Goal: Transaction & Acquisition: Subscribe to service/newsletter

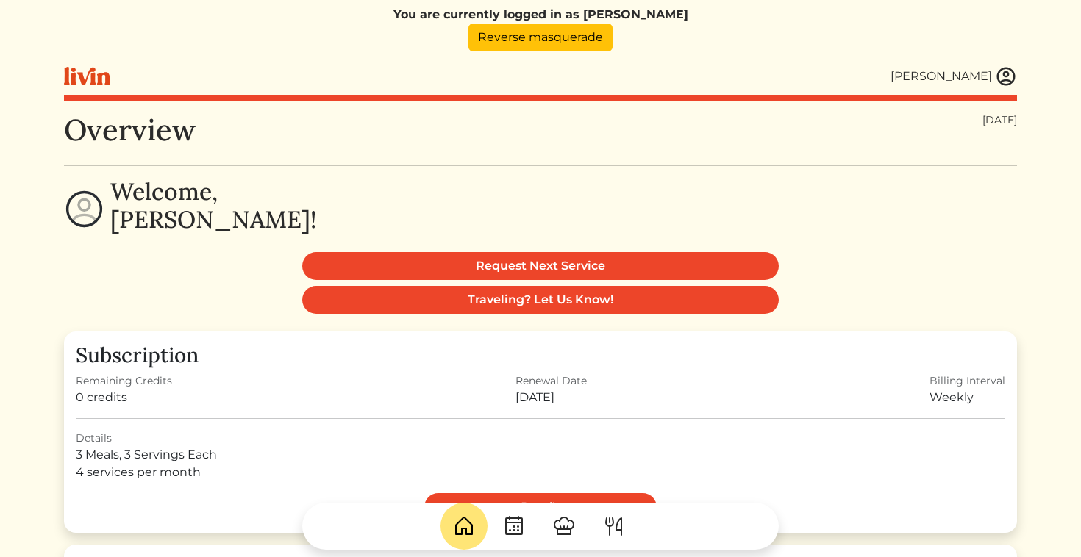
click at [1001, 78] on img at bounding box center [1006, 76] width 22 height 22
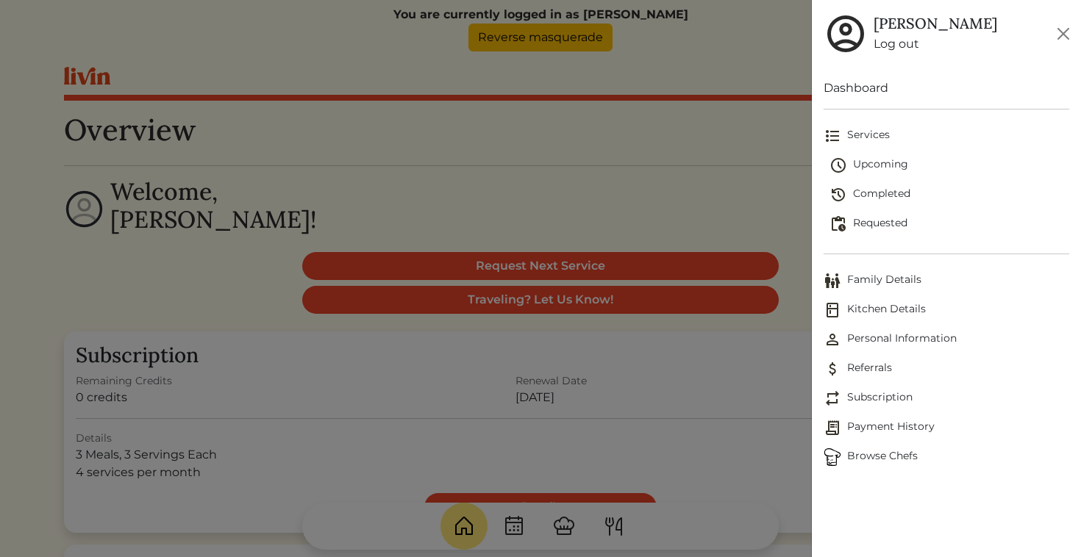
click at [869, 457] on span "Browse Chefs" at bounding box center [946, 458] width 246 height 18
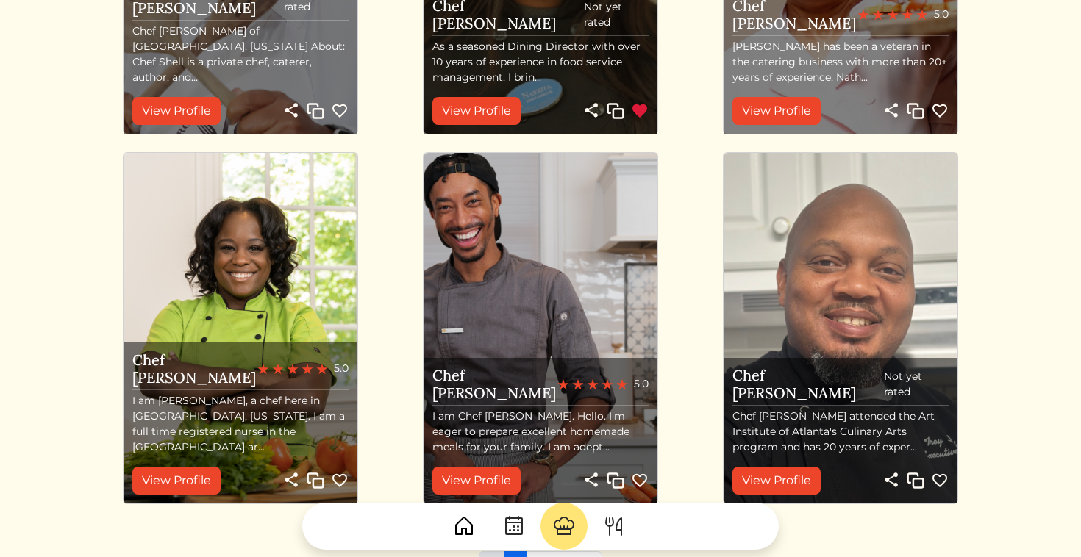
scroll to position [1367, 0]
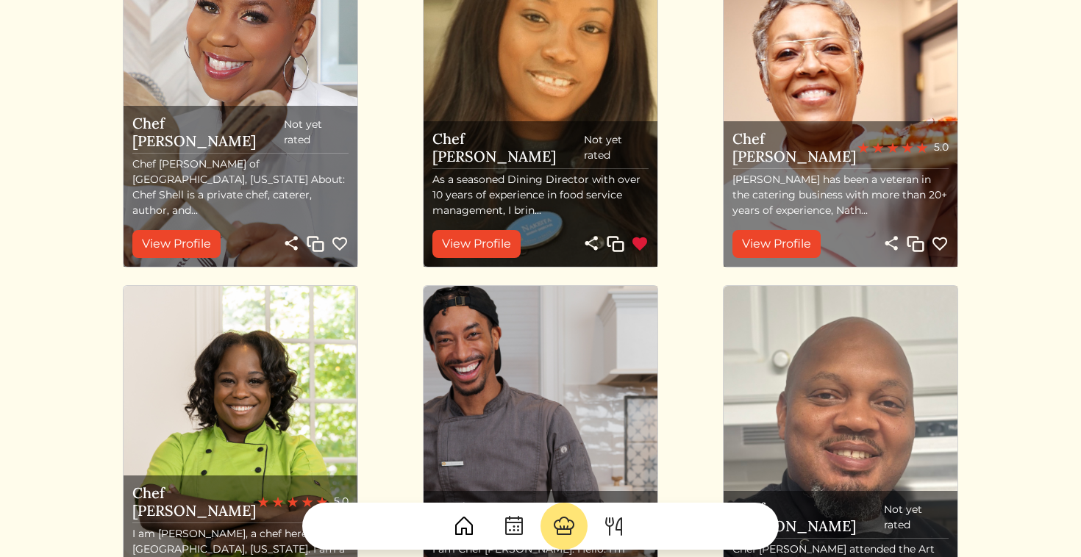
click at [638, 245] on img at bounding box center [640, 244] width 18 height 18
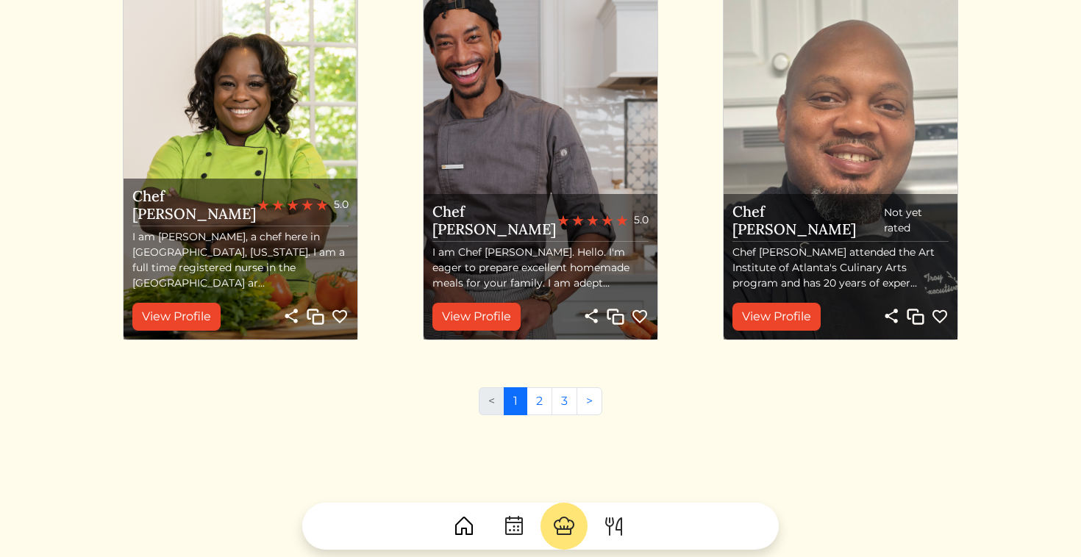
scroll to position [1763, 0]
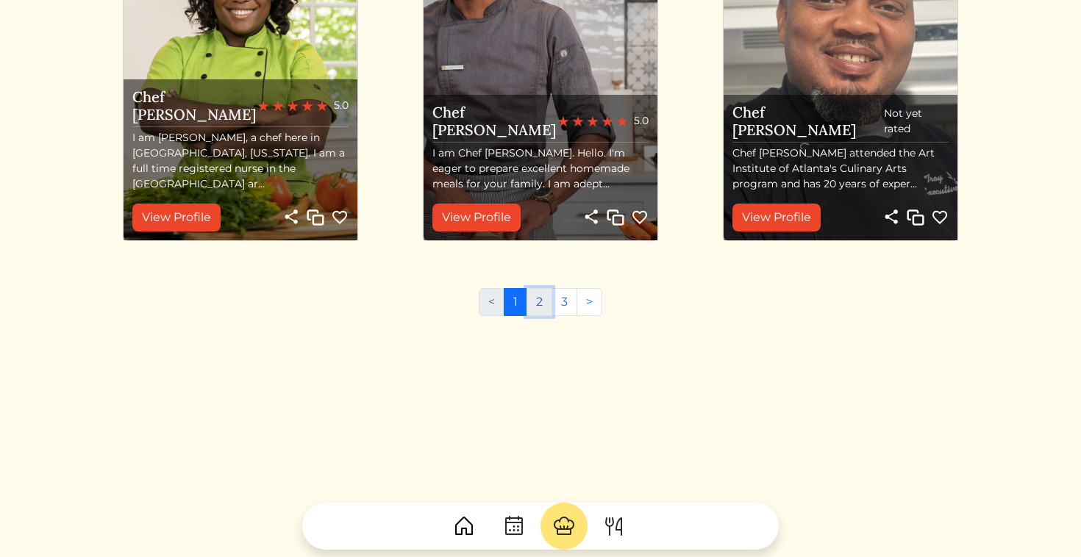
click at [537, 296] on link "2" at bounding box center [539, 302] width 26 height 28
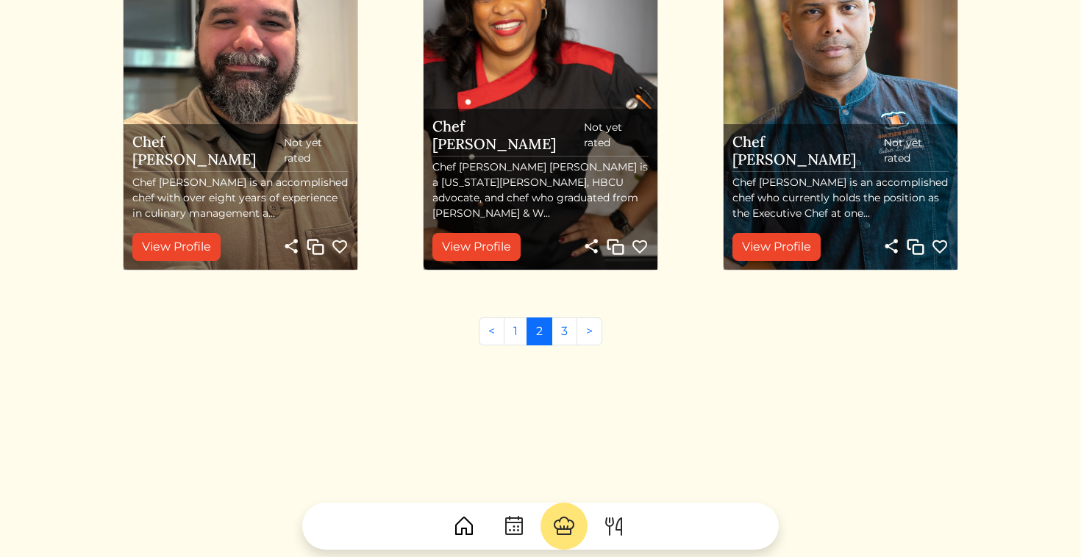
scroll to position [1763, 0]
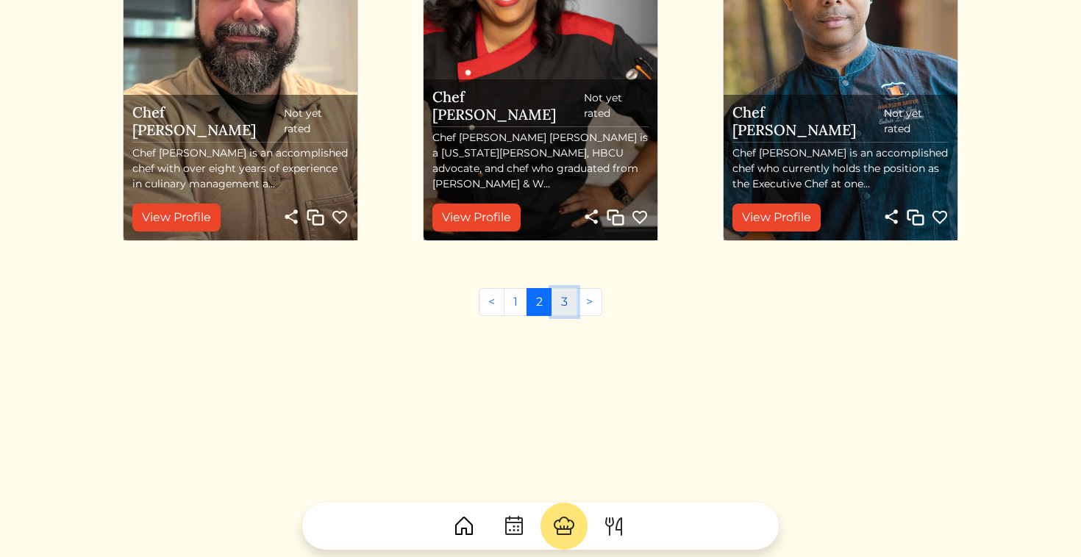
click at [567, 301] on link "3" at bounding box center [564, 302] width 26 height 28
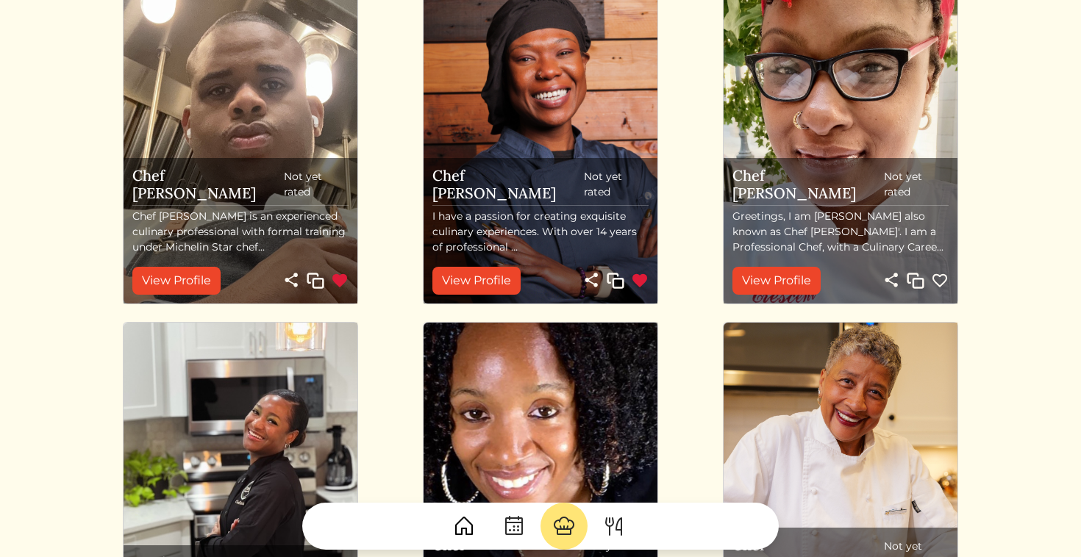
scroll to position [588, 0]
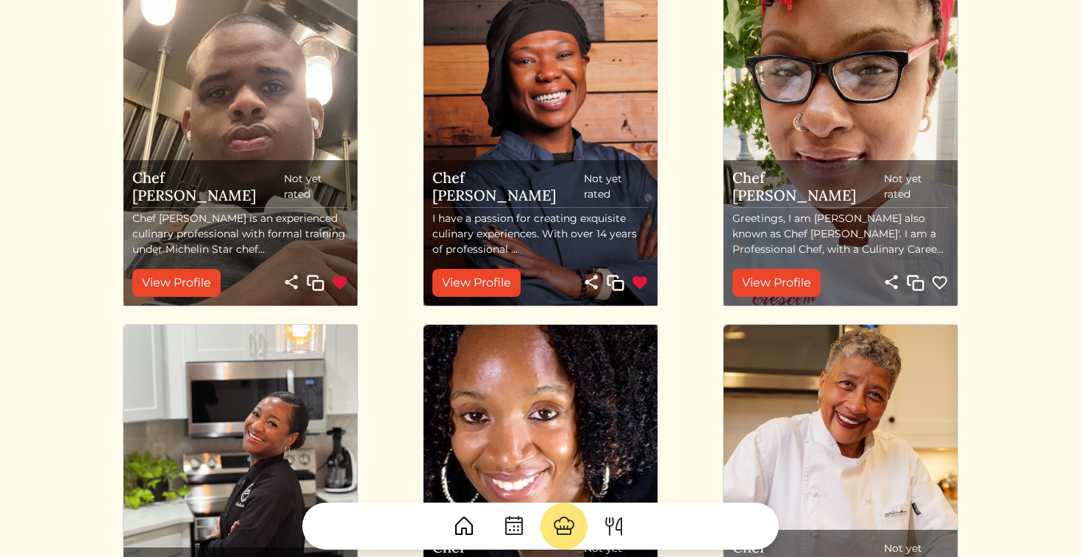
click at [340, 282] on img at bounding box center [340, 283] width 18 height 18
click at [642, 284] on img at bounding box center [640, 283] width 18 height 18
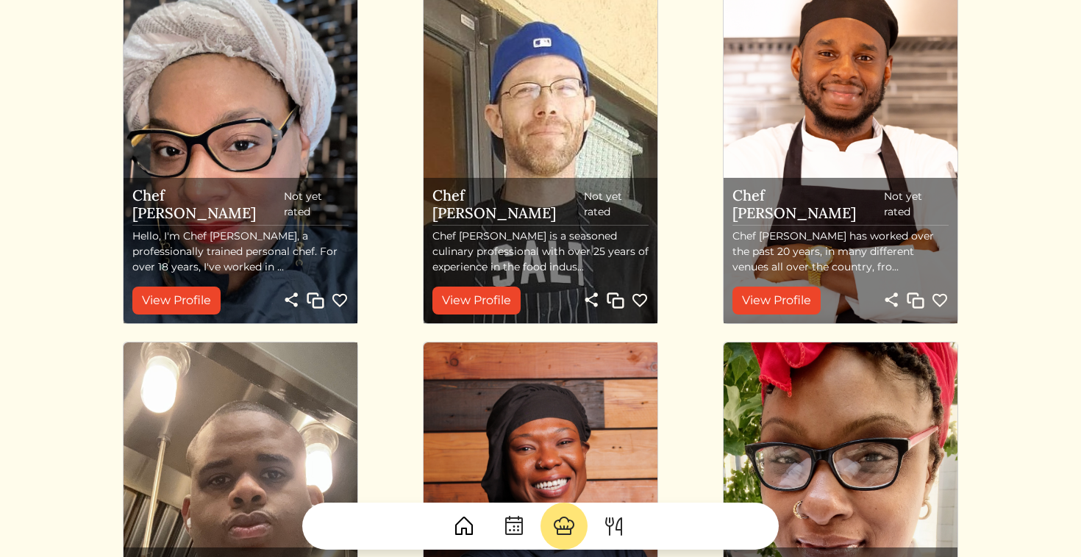
scroll to position [0, 0]
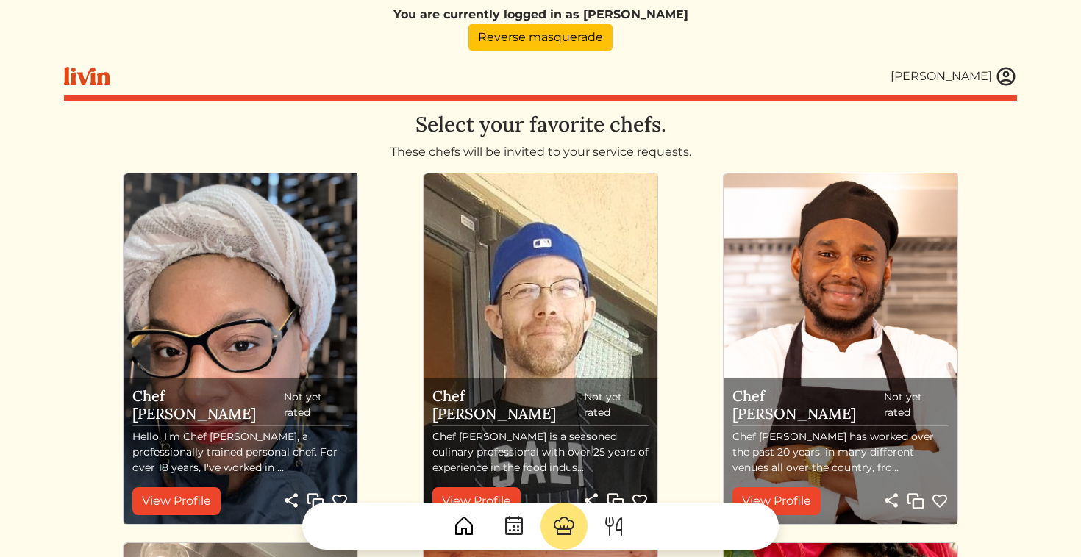
click at [1001, 83] on img at bounding box center [1006, 76] width 22 height 22
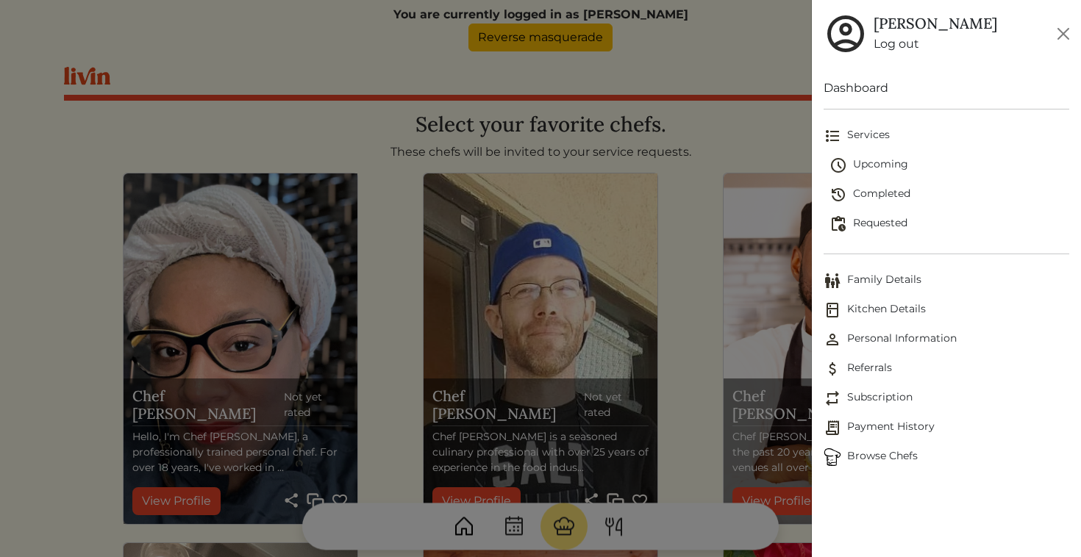
click at [878, 87] on link "Dashboard" at bounding box center [946, 88] width 246 height 18
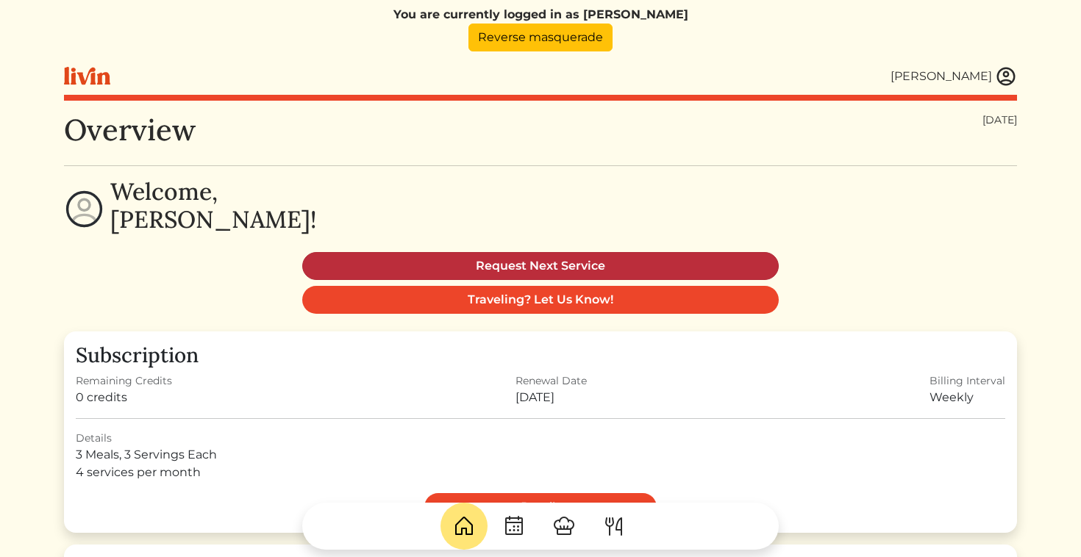
click at [537, 263] on link "Request Next Service" at bounding box center [540, 266] width 476 height 28
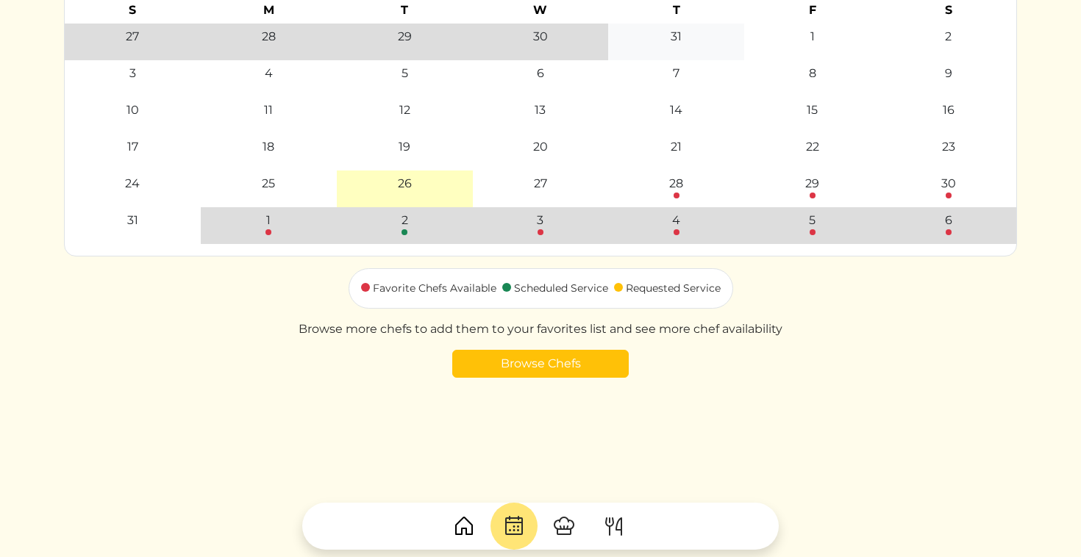
scroll to position [335, 0]
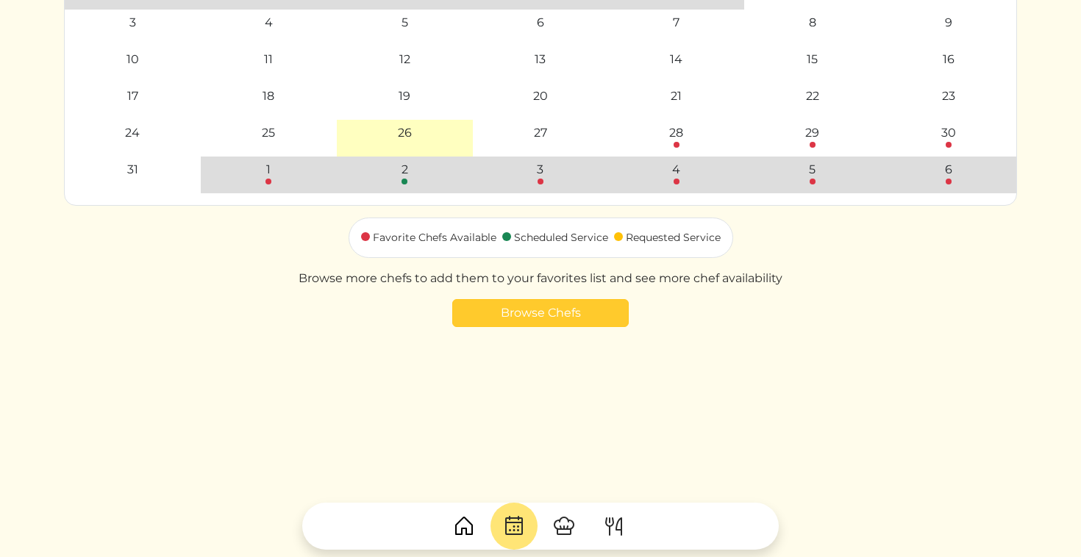
click at [601, 315] on link "Browse Chefs" at bounding box center [540, 313] width 176 height 28
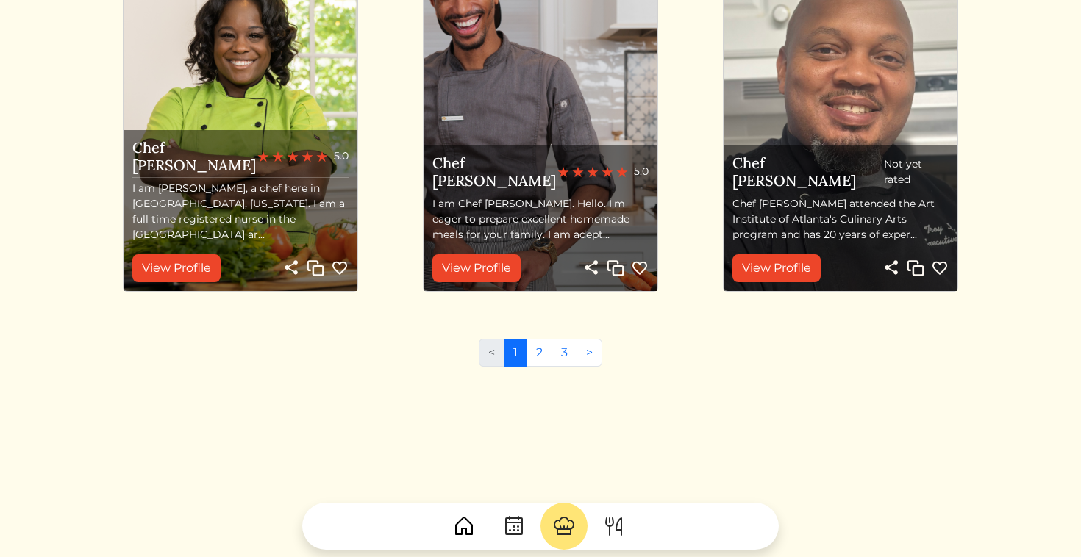
scroll to position [1763, 0]
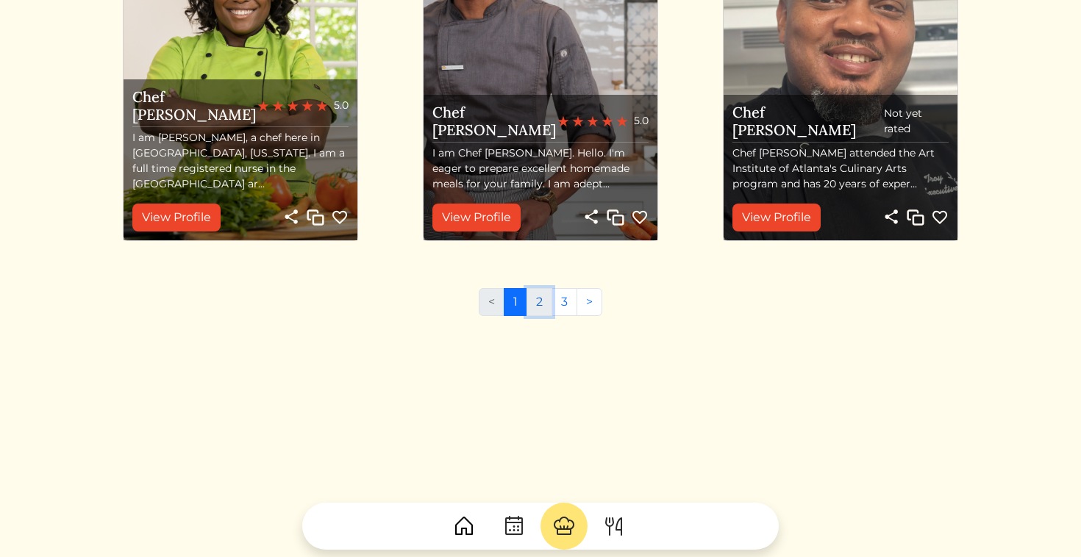
click at [543, 301] on link "2" at bounding box center [539, 302] width 26 height 28
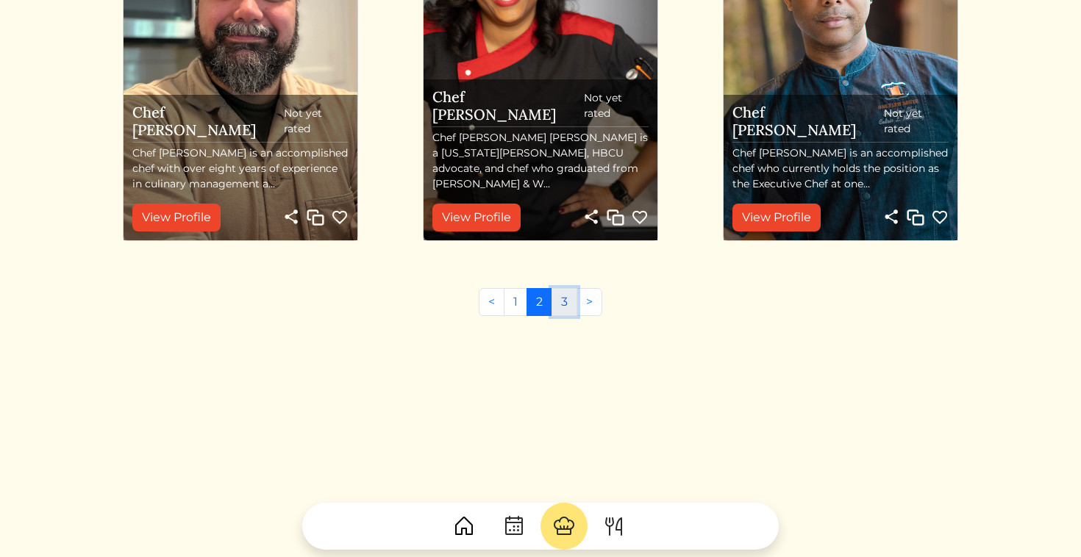
click at [557, 299] on link "3" at bounding box center [564, 302] width 26 height 28
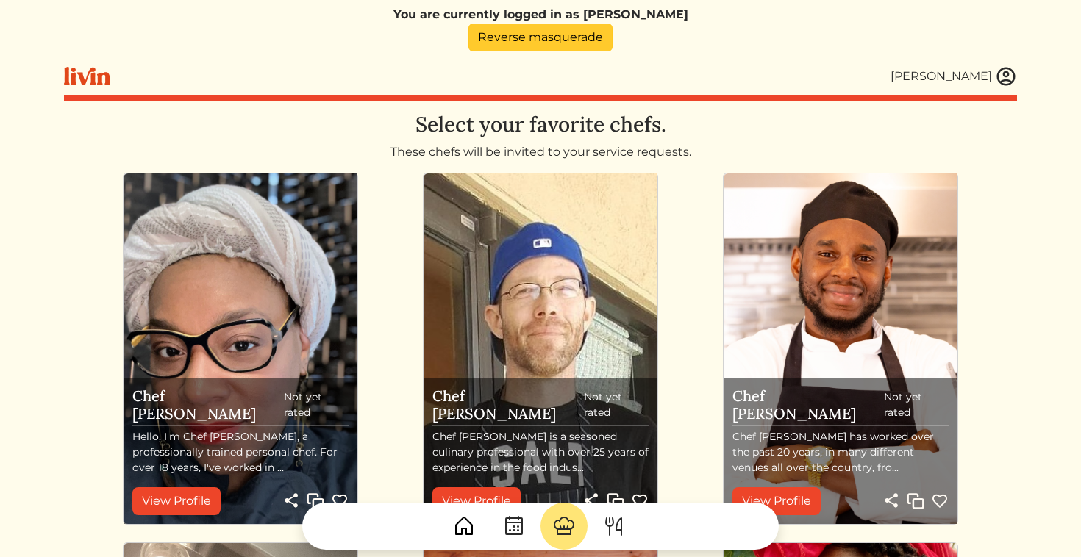
click at [536, 37] on link "Reverse masquerade" at bounding box center [540, 38] width 144 height 28
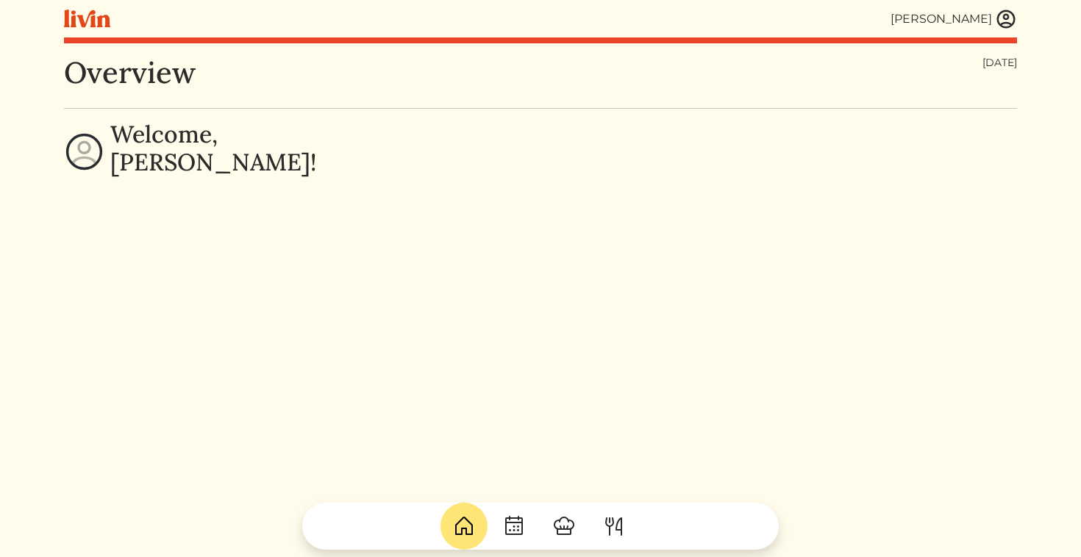
click at [1010, 19] on img at bounding box center [1006, 19] width 22 height 22
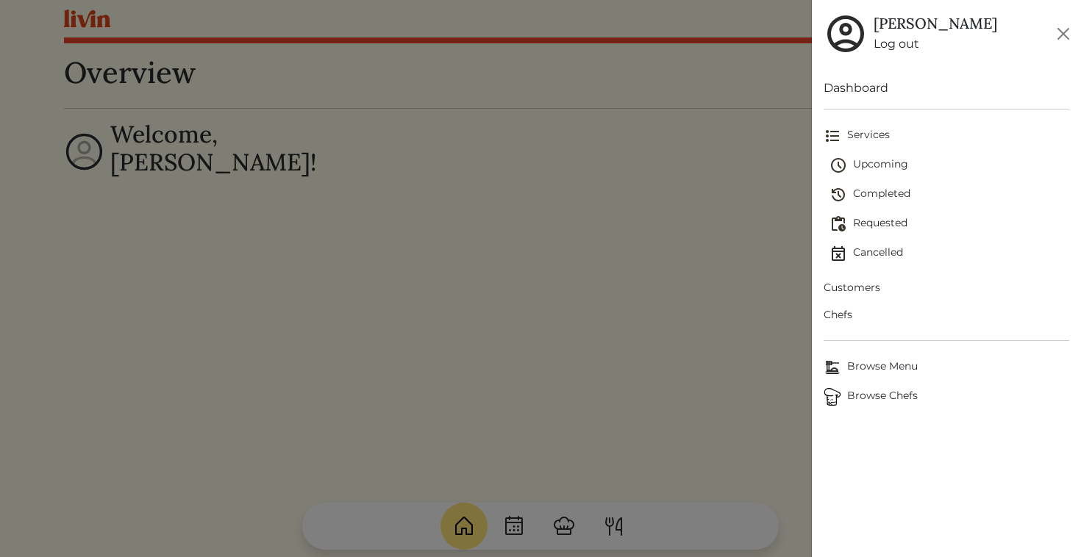
click at [871, 284] on span "Customers" at bounding box center [946, 287] width 246 height 15
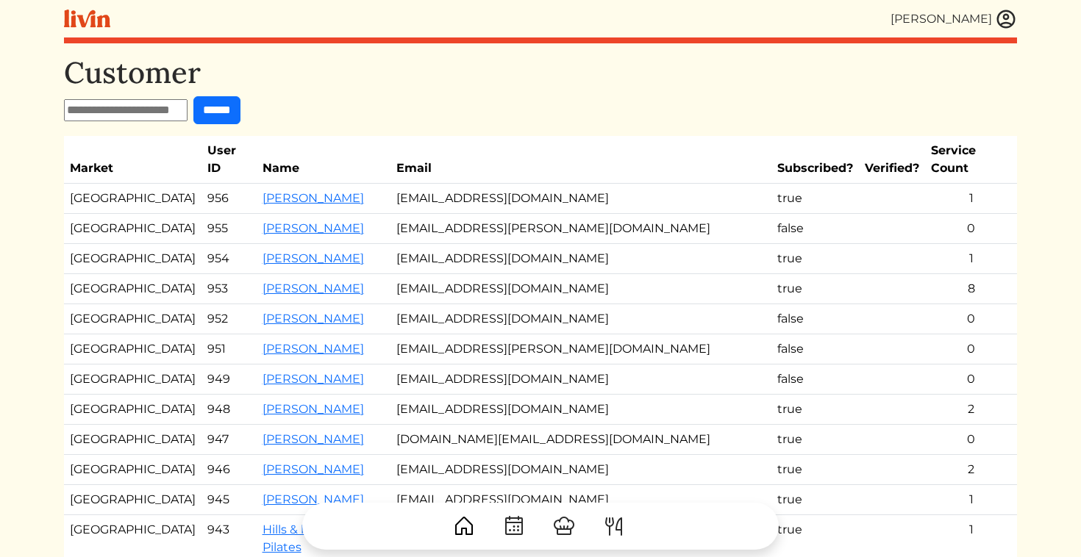
click at [108, 112] on input "text" at bounding box center [126, 110] width 124 height 22
type input "*******"
click at [193, 96] on input "******" at bounding box center [216, 110] width 47 height 28
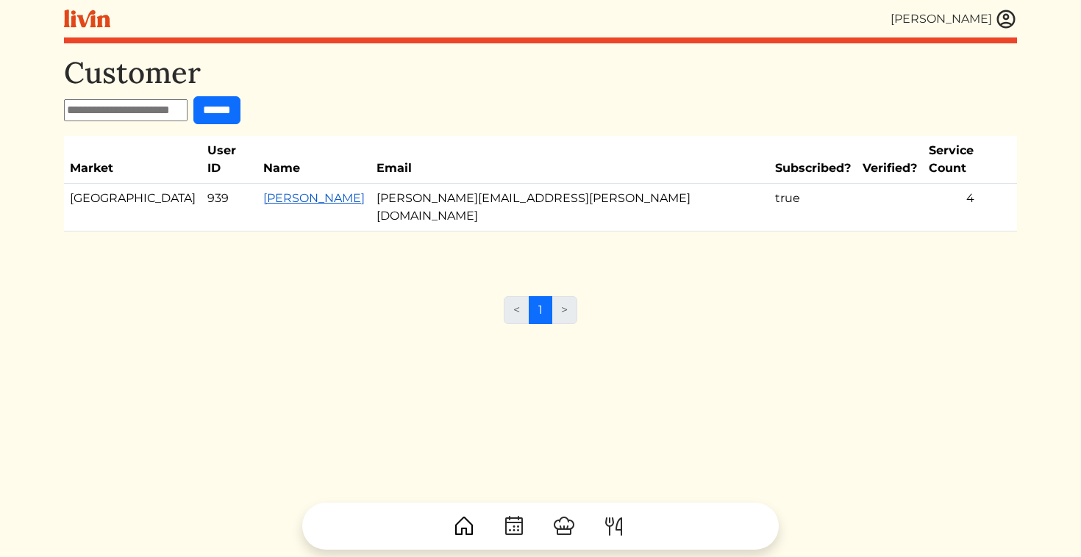
click at [287, 191] on link "[PERSON_NAME]" at bounding box center [313, 198] width 101 height 14
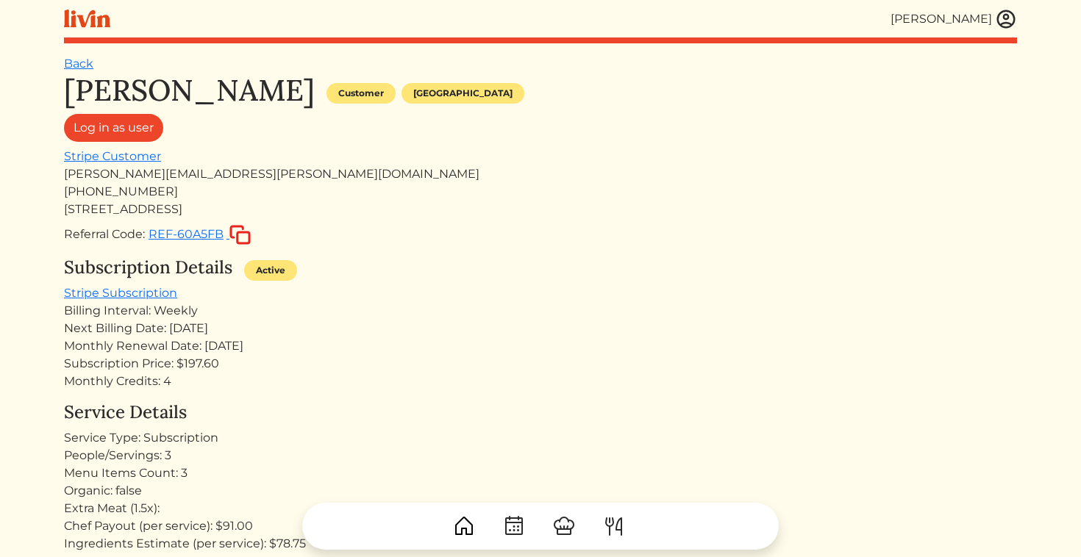
click at [1006, 12] on img at bounding box center [1006, 19] width 22 height 22
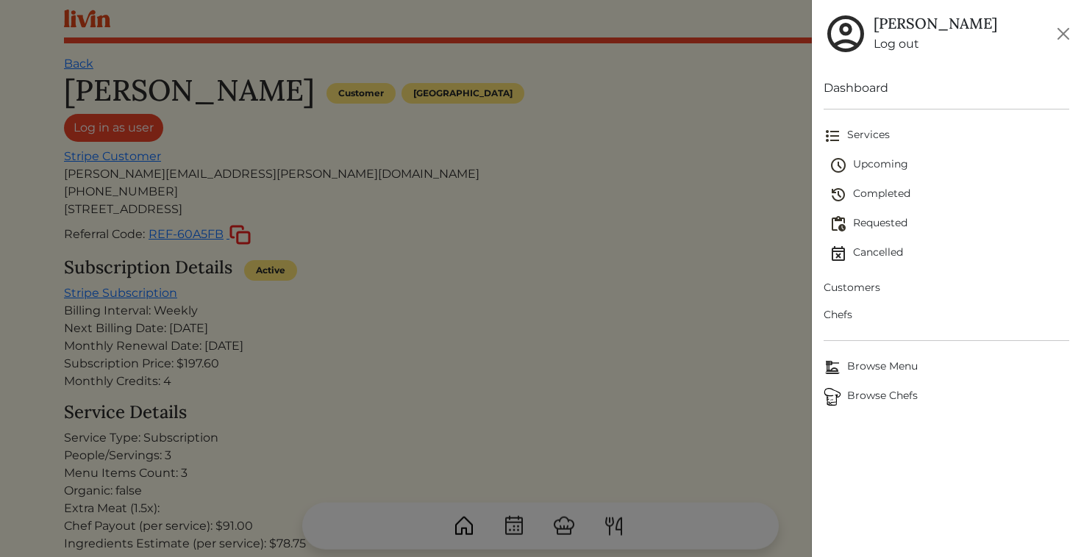
click at [887, 50] on link "Log out" at bounding box center [935, 44] width 124 height 18
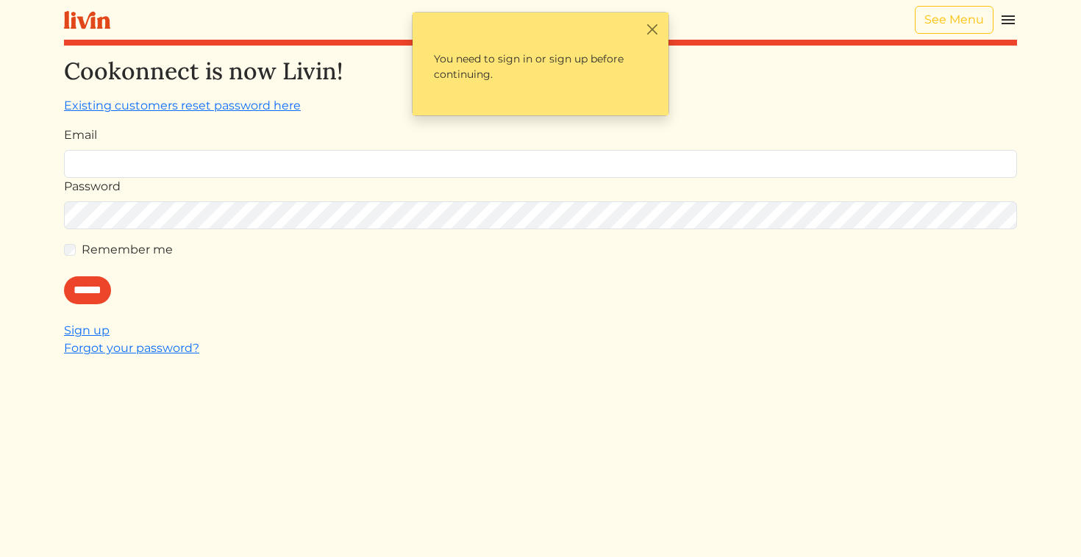
click at [1006, 19] on img at bounding box center [1008, 20] width 18 height 18
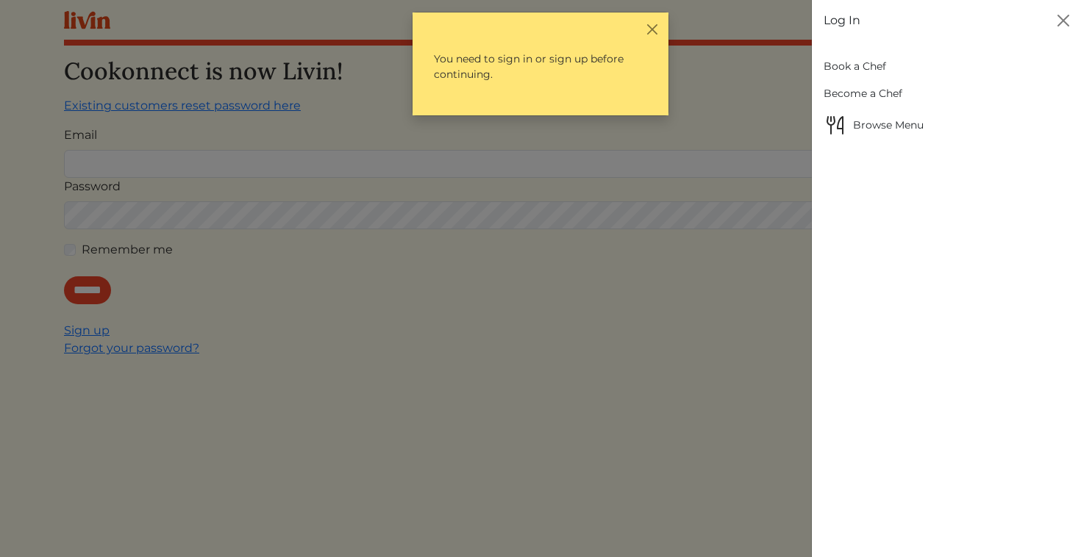
click at [873, 66] on link "Book a Chef" at bounding box center [946, 66] width 246 height 27
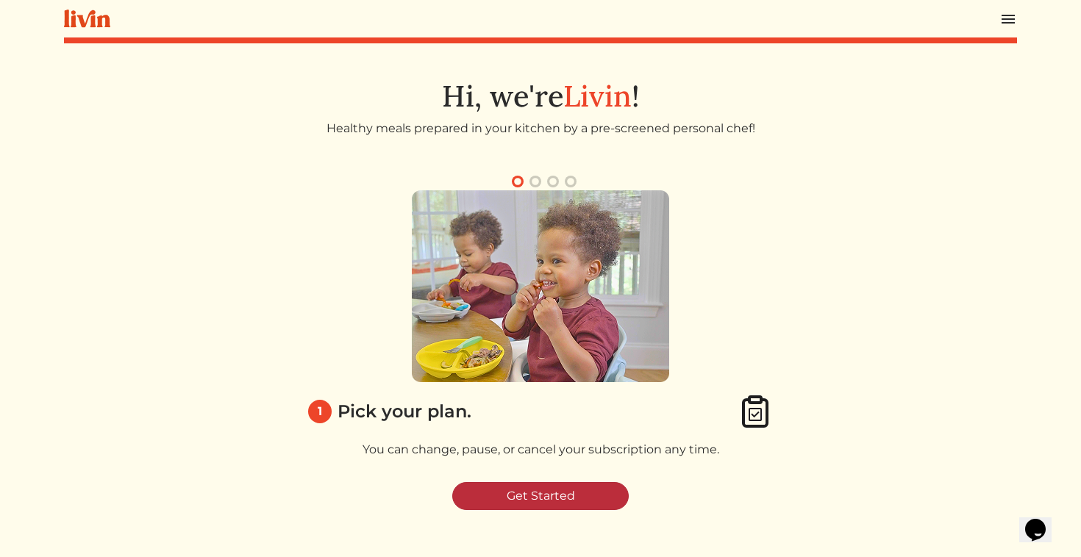
click at [535, 493] on link "Get Started" at bounding box center [540, 496] width 176 height 28
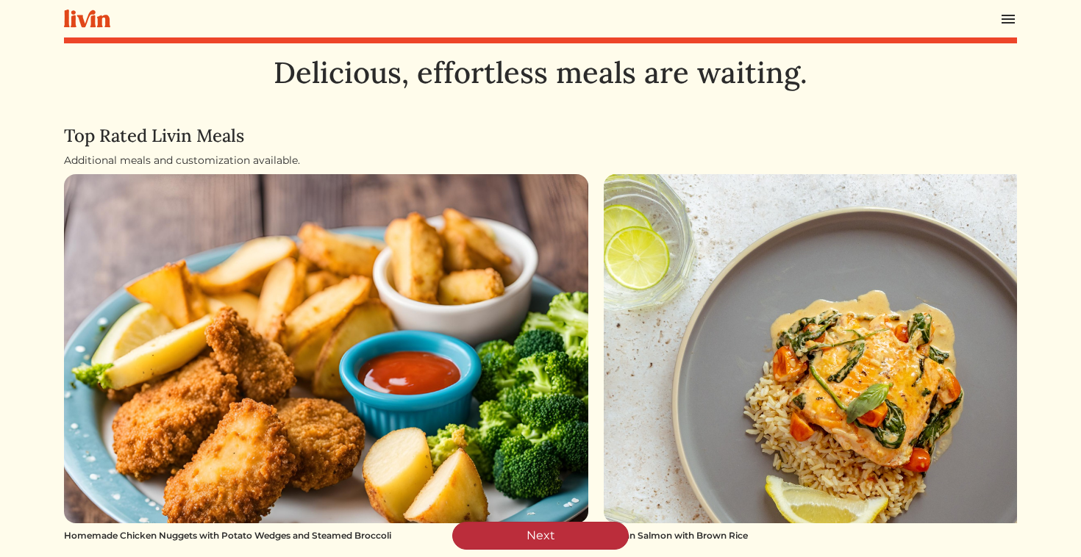
click at [491, 537] on link "Next" at bounding box center [540, 536] width 176 height 28
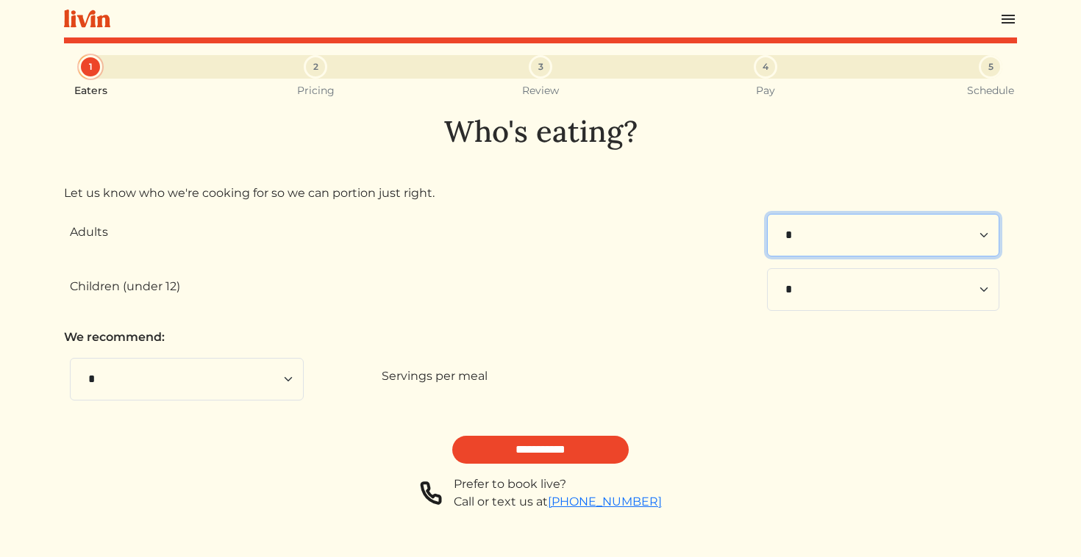
click at [787, 245] on select "* * * * * * * * * **" at bounding box center [883, 235] width 232 height 43
select select "*"
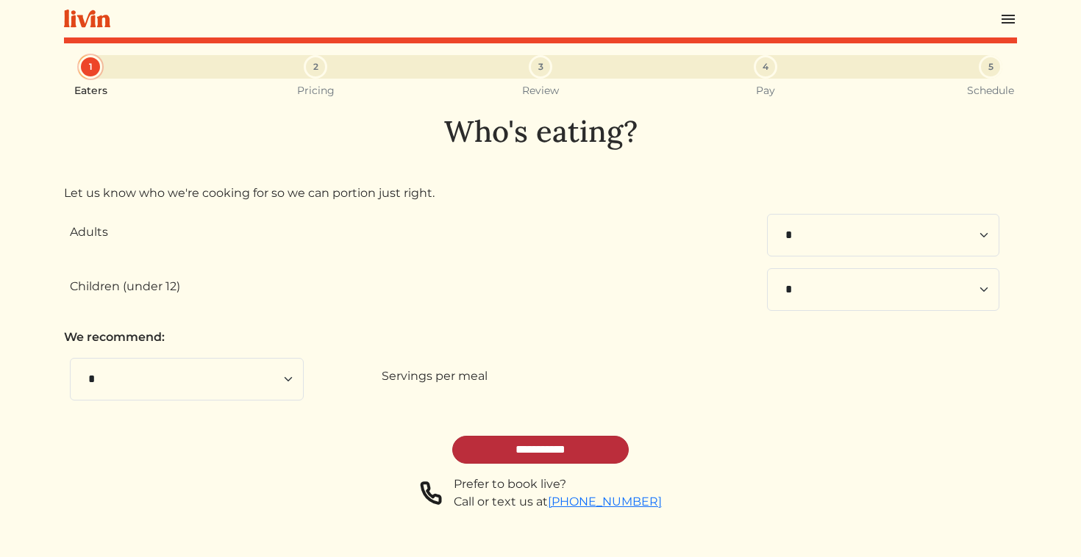
click at [570, 449] on input "**********" at bounding box center [540, 450] width 176 height 28
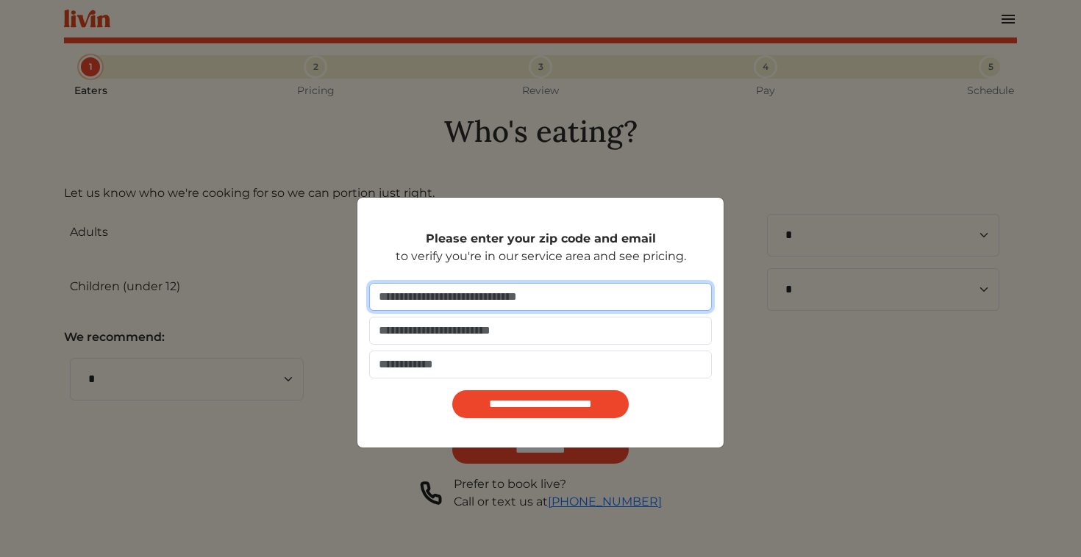
click at [481, 307] on input "number" at bounding box center [540, 297] width 343 height 28
click at [399, 301] on input "*****" at bounding box center [540, 297] width 343 height 28
type input "*****"
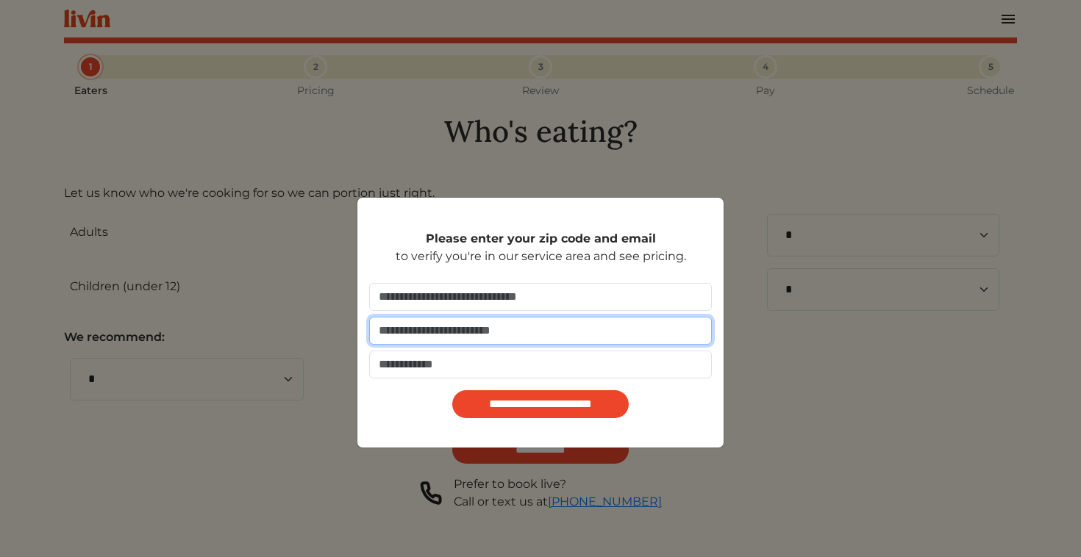
click at [399, 319] on input "email" at bounding box center [540, 331] width 343 height 28
type input "**********"
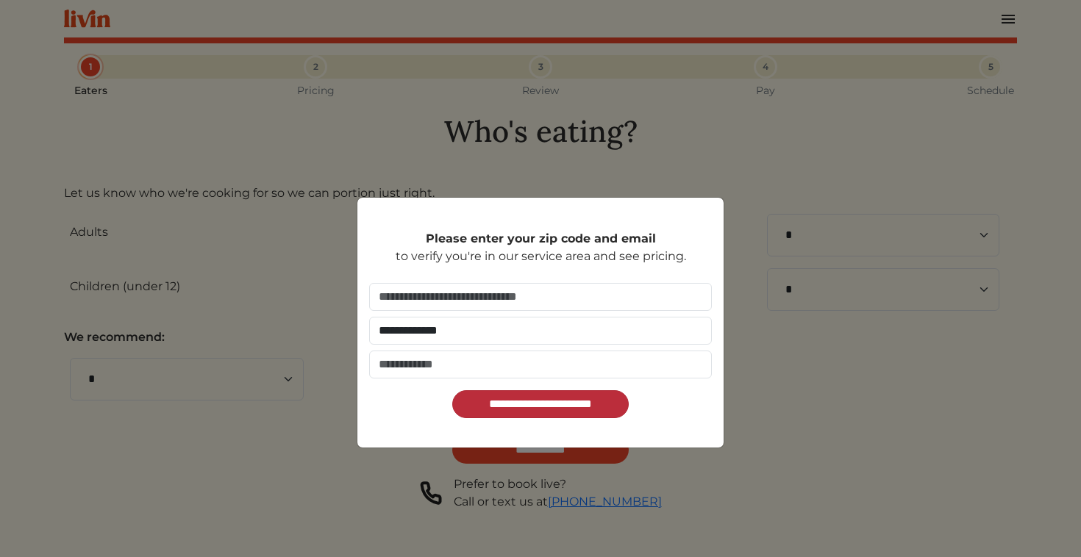
click at [512, 394] on input "**********" at bounding box center [540, 404] width 176 height 28
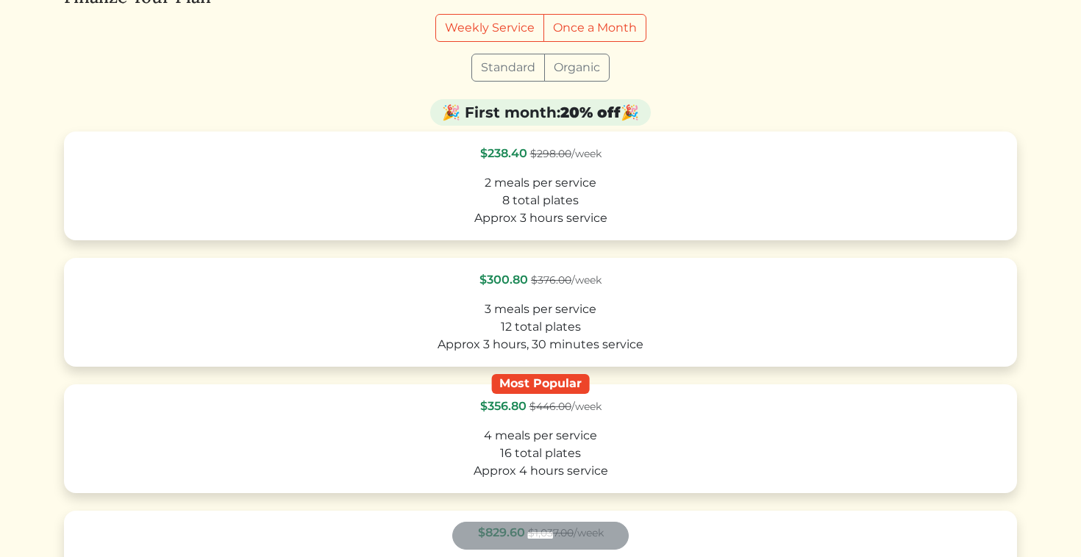
scroll to position [285, 0]
